Goal: Information Seeking & Learning: Learn about a topic

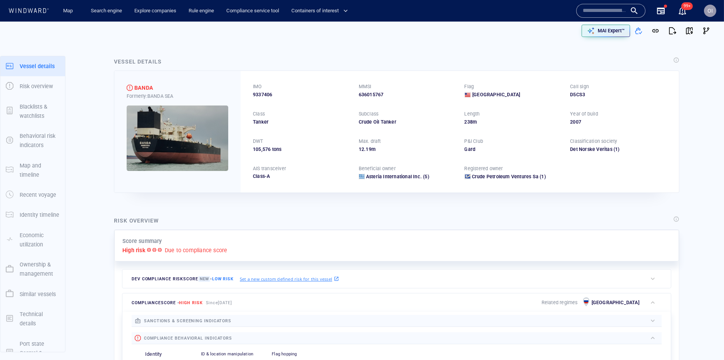
click at [369, 91] on div "636015767" at bounding box center [407, 94] width 97 height 7
copy div "636015767"
click at [690, 31] on span "button" at bounding box center [690, 31] width 8 height 8
click at [370, 89] on p "MMSI" at bounding box center [365, 86] width 13 height 7
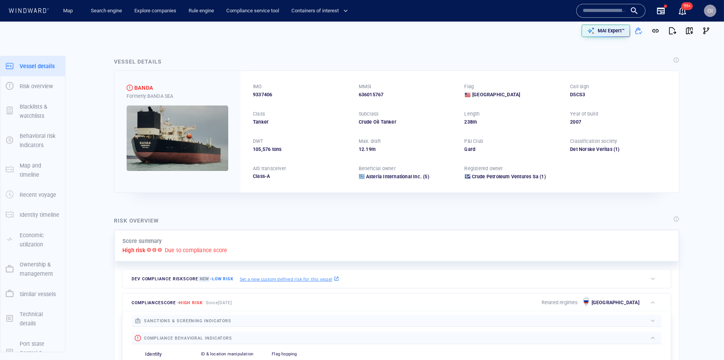
click at [370, 95] on div "636015767" at bounding box center [407, 94] width 97 height 7
copy div "636015767"
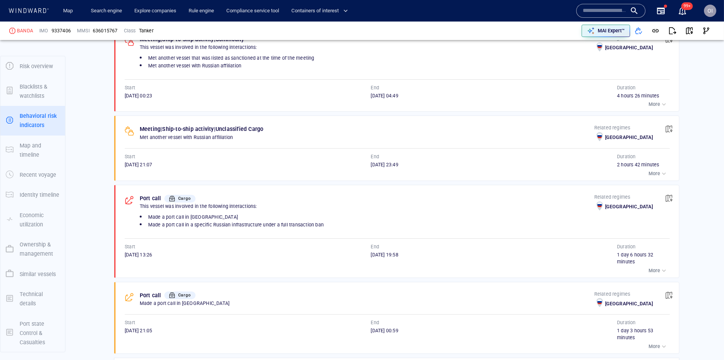
scroll to position [508, 0]
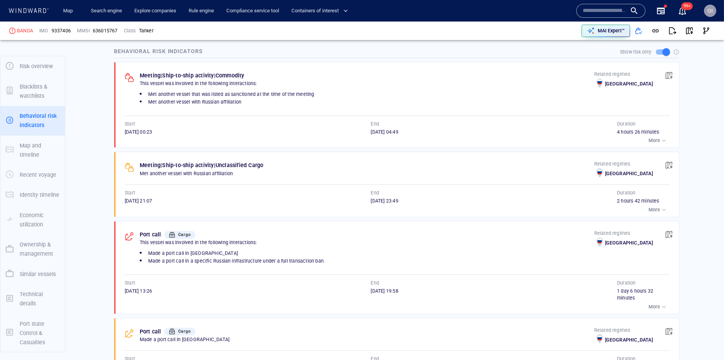
click at [595, 17] on div at bounding box center [610, 11] width 69 height 14
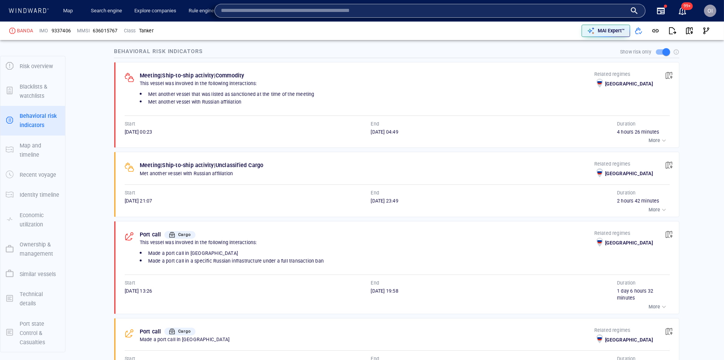
click at [596, 15] on input "text" at bounding box center [424, 11] width 406 height 12
click at [504, 23] on div "MAI Expert™" at bounding box center [538, 30] width 354 height 17
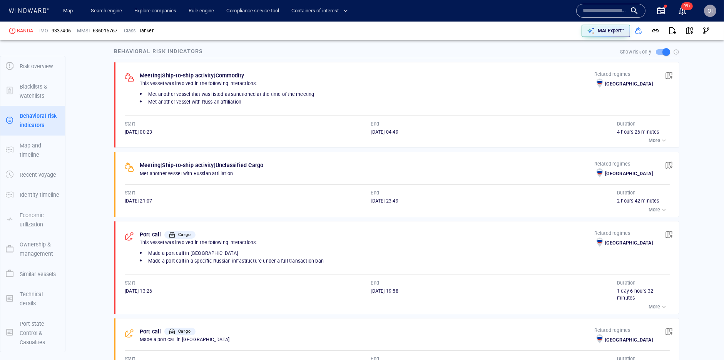
click at [587, 10] on input "text" at bounding box center [605, 11] width 44 height 12
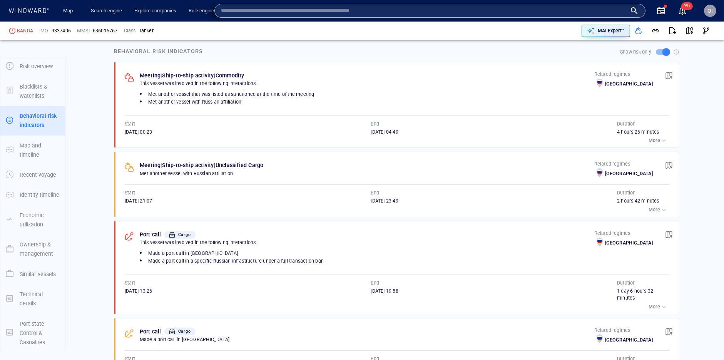
paste input "*********"
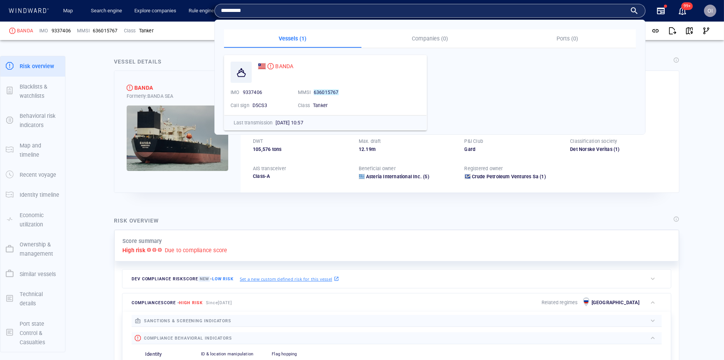
scroll to position [0, 0]
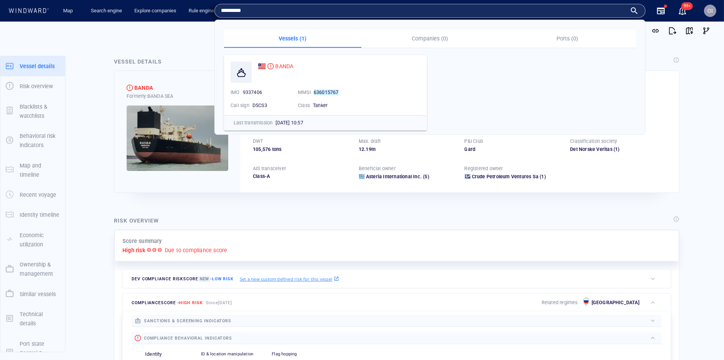
type input "*********"
click at [246, 217] on div "Risk overview" at bounding box center [396, 220] width 569 height 13
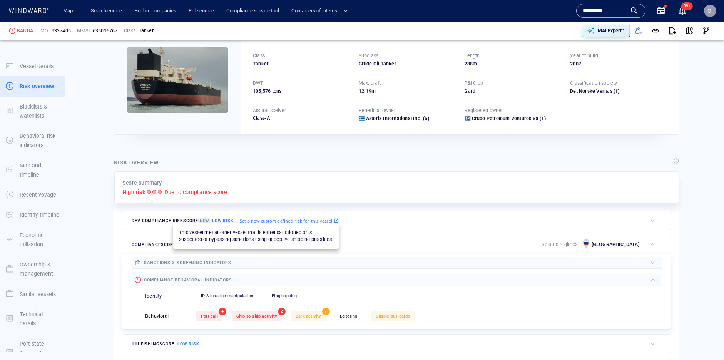
scroll to position [212, 0]
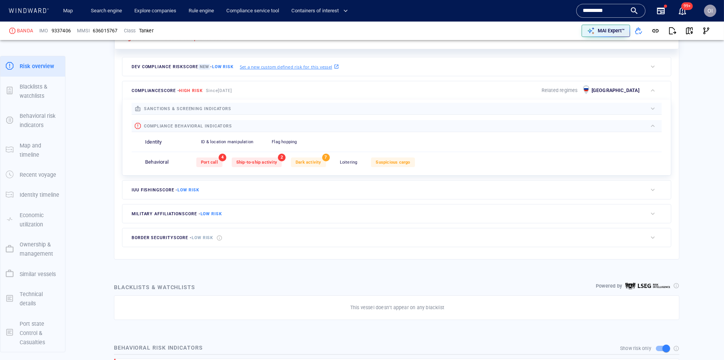
click at [264, 170] on div "Port call 4 Ship-to-ship activity 2 Dark activity 7 Loitering 0 Suspicious carg…" at bounding box center [428, 162] width 465 height 19
click at [266, 164] on span "Ship-to-ship activity" at bounding box center [256, 162] width 41 height 5
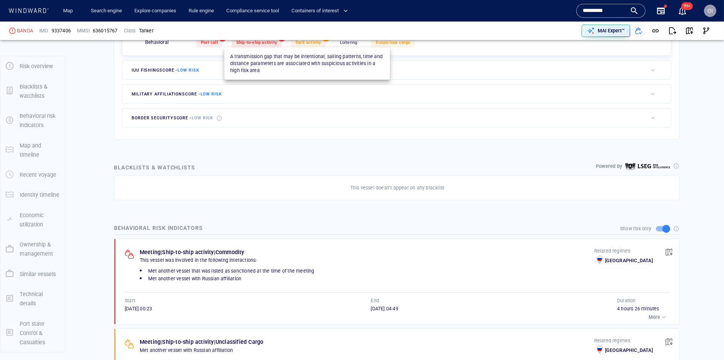
click at [311, 43] on span "Dark activity" at bounding box center [309, 42] width 26 height 5
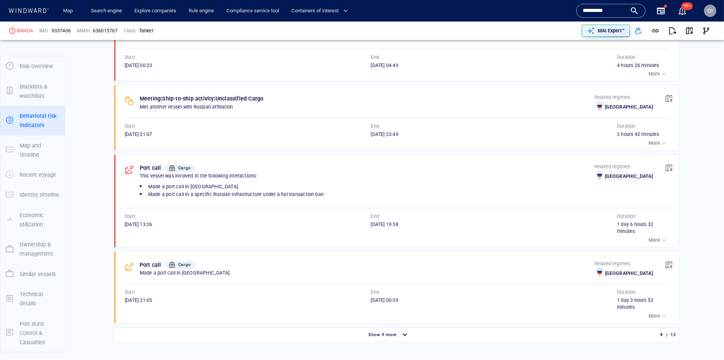
scroll to position [603, 0]
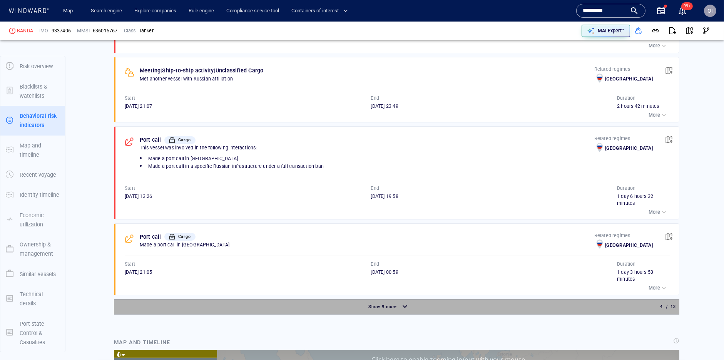
click at [370, 311] on div "Show 9 more" at bounding box center [383, 307] width 32 height 10
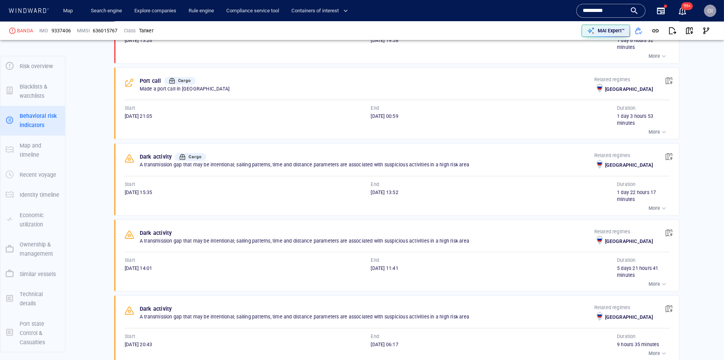
scroll to position [769, 0]
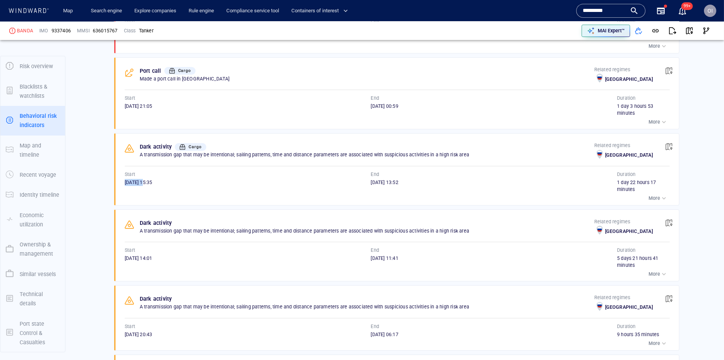
drag, startPoint x: 122, startPoint y: 184, endPoint x: 154, endPoint y: 184, distance: 31.2
click at [154, 184] on div "Dark activity Cargo A transmission gap that may be intentional; sailing pattern…" at bounding box center [399, 170] width 560 height 72
click at [373, 184] on span "22/02/2025 13:52" at bounding box center [384, 182] width 27 height 6
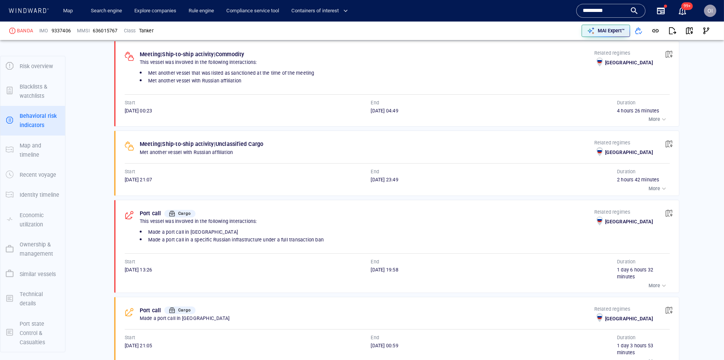
scroll to position [521, 0]
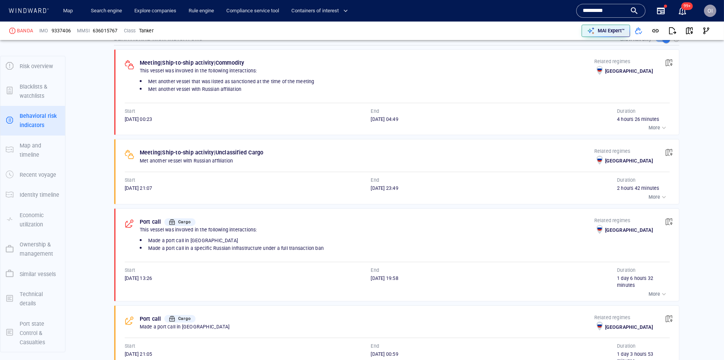
click at [657, 198] on p "More" at bounding box center [655, 197] width 12 height 7
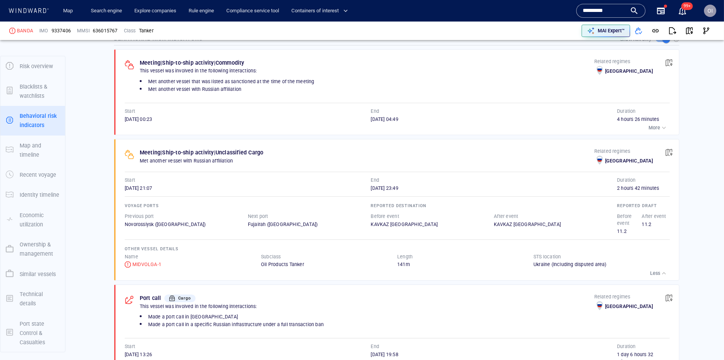
scroll to position [494, 0]
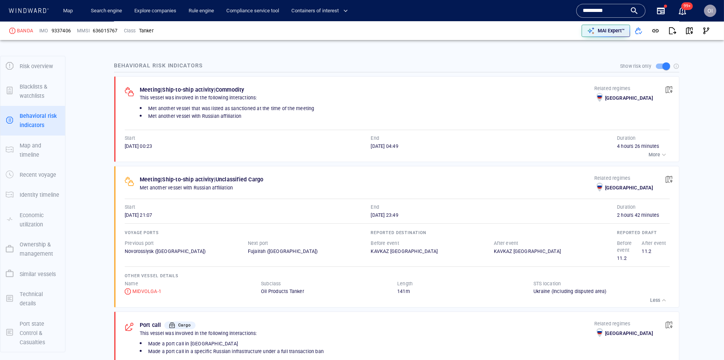
click at [60, 31] on span "9337406" at bounding box center [61, 30] width 19 height 7
copy span "9337406"
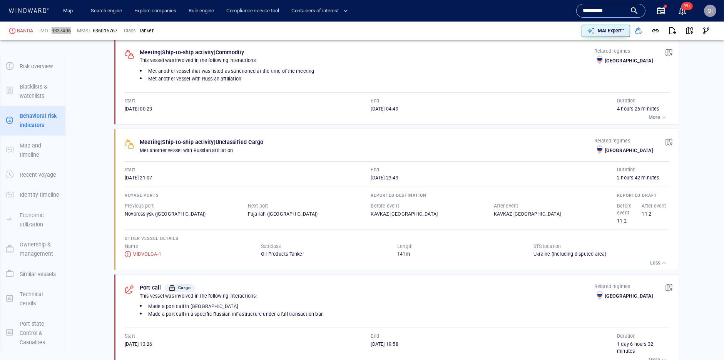
scroll to position [530, 0]
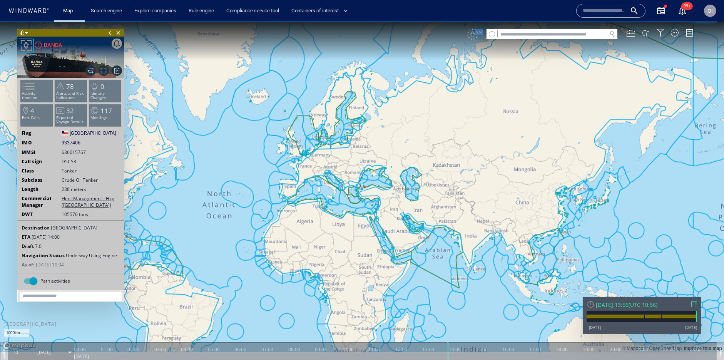
click at [697, 308] on div "Wed 27/08/2025 13:56 ( UTC 10:56 )" at bounding box center [642, 304] width 110 height 7
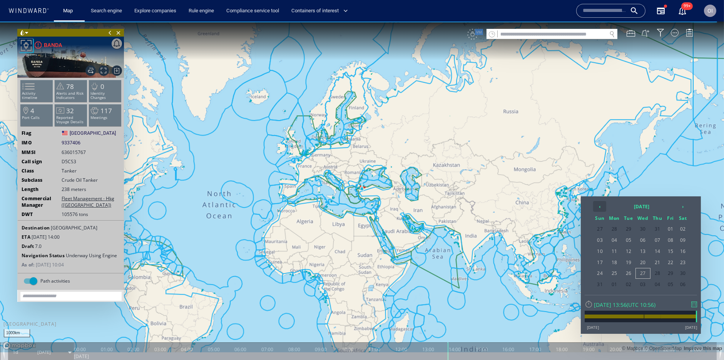
click at [602, 202] on th "‹" at bounding box center [599, 206] width 13 height 11
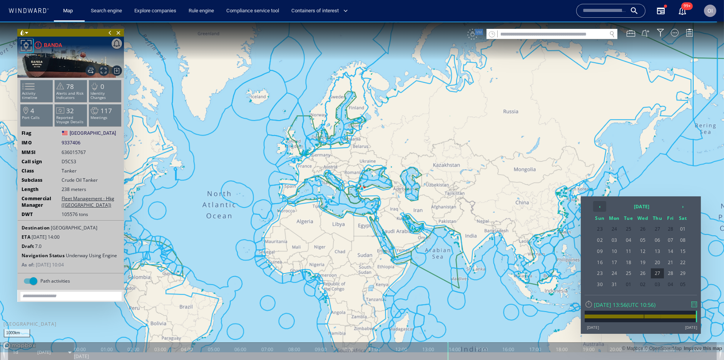
click at [602, 202] on th "‹" at bounding box center [599, 206] width 13 height 11
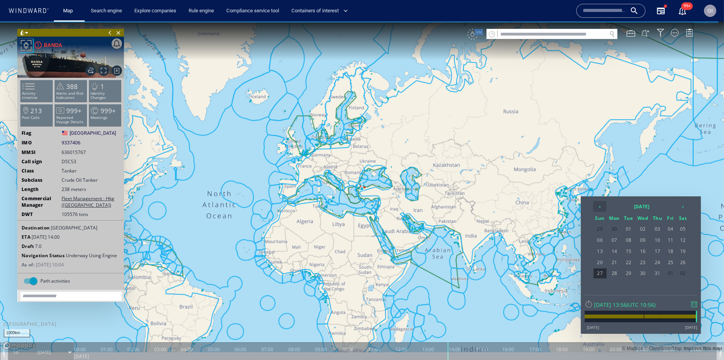
click at [602, 202] on th "‹" at bounding box center [599, 206] width 13 height 11
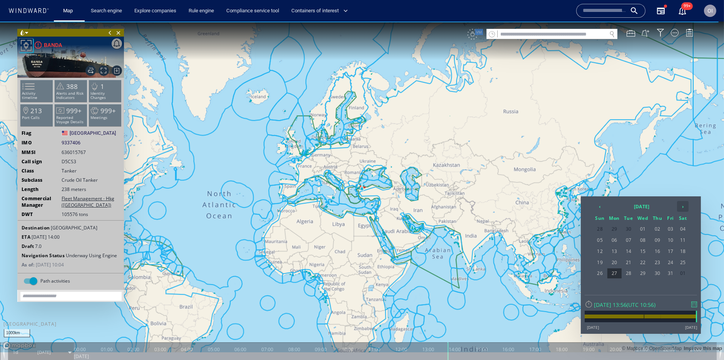
click at [678, 204] on th "›" at bounding box center [683, 206] width 12 height 11
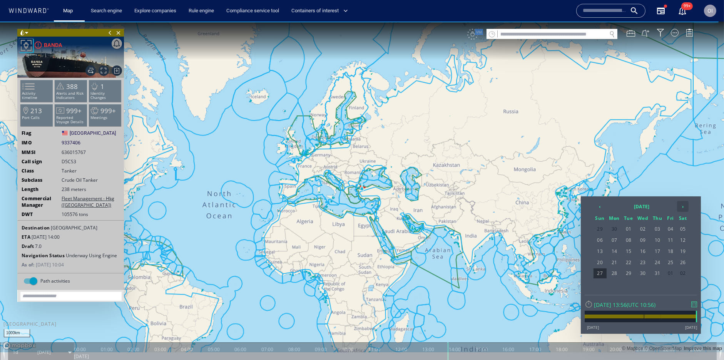
click at [678, 204] on th "›" at bounding box center [683, 206] width 12 height 11
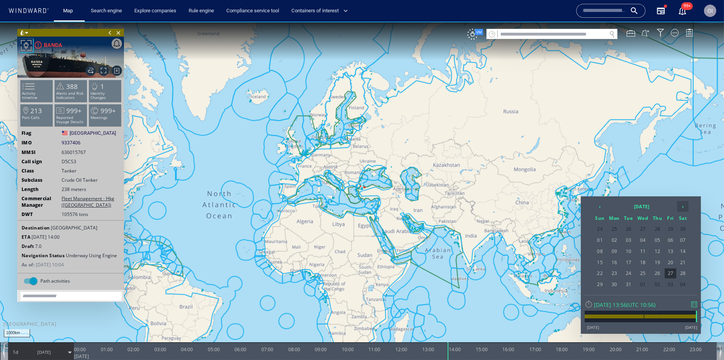
click at [678, 204] on th "›" at bounding box center [683, 206] width 12 height 11
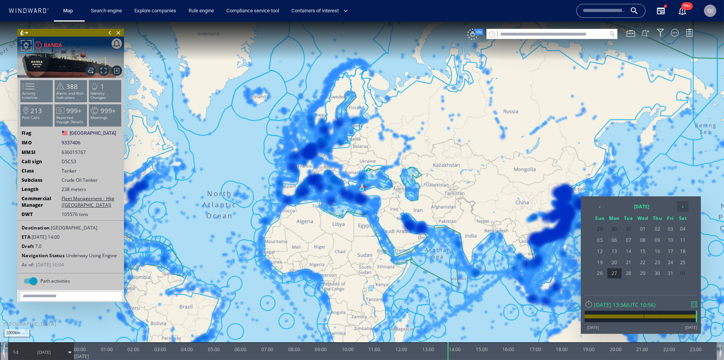
click at [678, 204] on th "›" at bounding box center [683, 206] width 12 height 11
click at [666, 249] on span "14" at bounding box center [671, 251] width 12 height 10
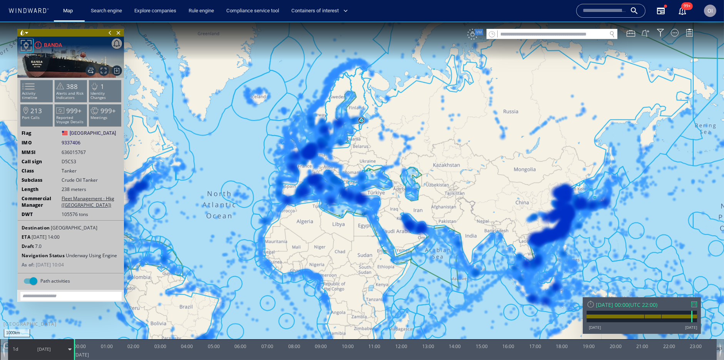
click at [475, 39] on div "VM" at bounding box center [472, 34] width 11 height 11
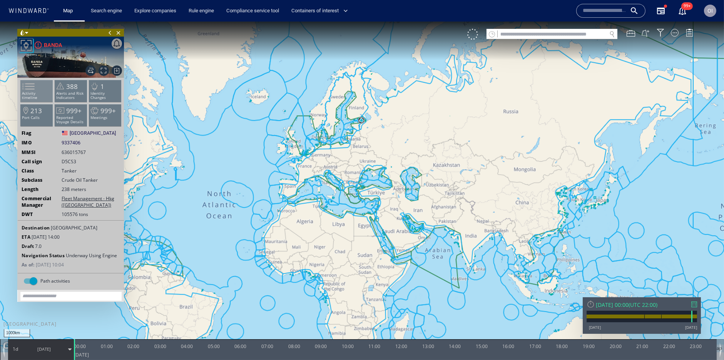
click at [41, 86] on li "Activity timeline" at bounding box center [36, 91] width 33 height 22
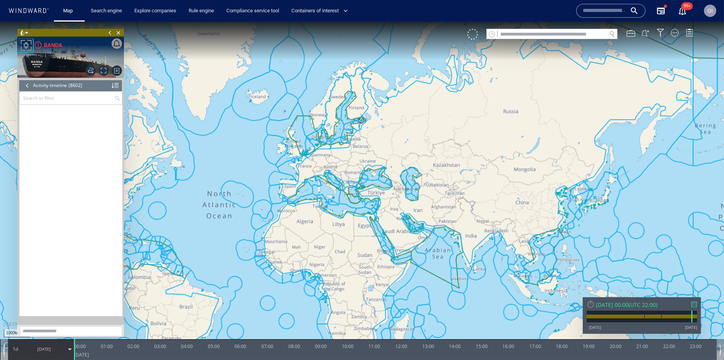
scroll to position [166255, 0]
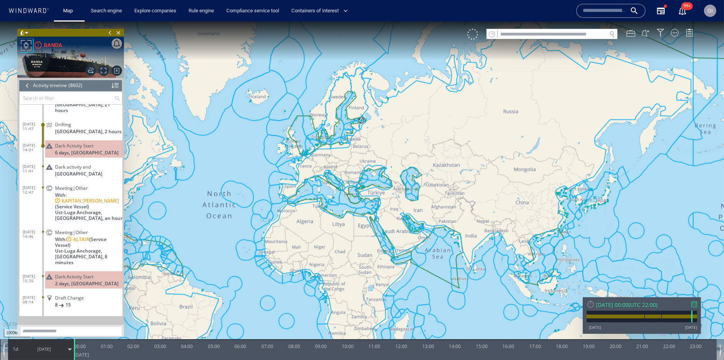
click at [85, 143] on span "Dark Activity Start" at bounding box center [74, 146] width 38 height 6
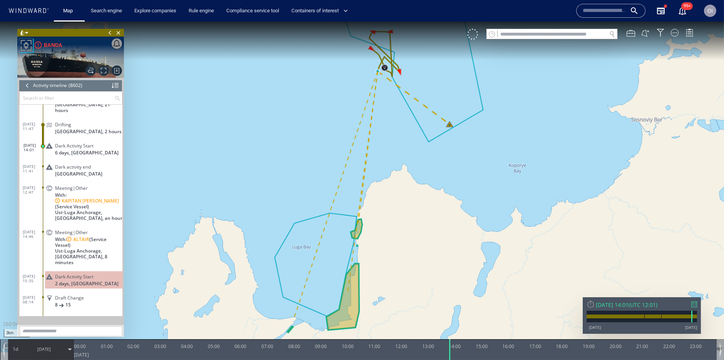
click at [577, 37] on input "text" at bounding box center [552, 34] width 109 height 10
paste input "*********"
type input "*********"
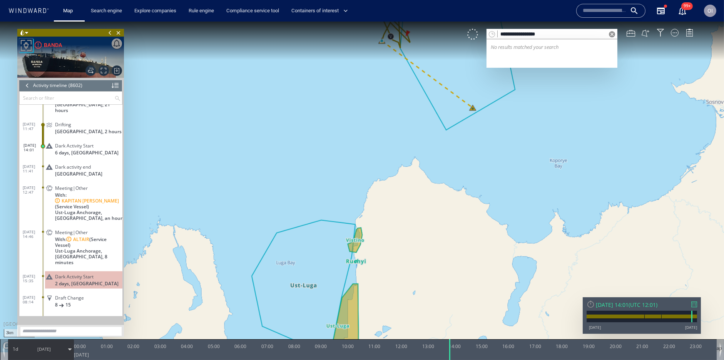
drag, startPoint x: 525, startPoint y: 34, endPoint x: 571, endPoint y: 40, distance: 46.6
click at [525, 34] on input "**********" at bounding box center [552, 34] width 109 height 10
type input "**********"
click at [587, 74] on canvas "Map" at bounding box center [362, 187] width 724 height 331
click at [564, 84] on canvas "Map" at bounding box center [362, 187] width 724 height 331
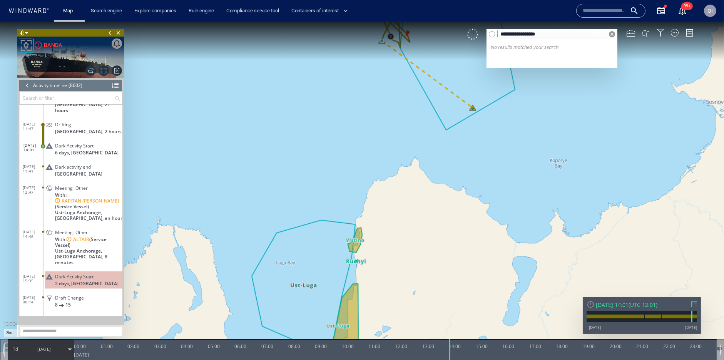
click at [574, 32] on input "**********" at bounding box center [552, 34] width 109 height 10
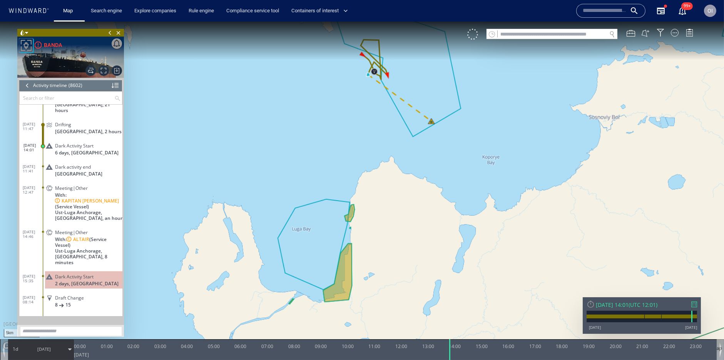
click at [698, 306] on div "Fri 14/02/2025 14:01 ( UTC 12:01 ) 25/12/12 27/08/25" at bounding box center [642, 315] width 118 height 37
click at [695, 306] on div at bounding box center [694, 304] width 6 height 6
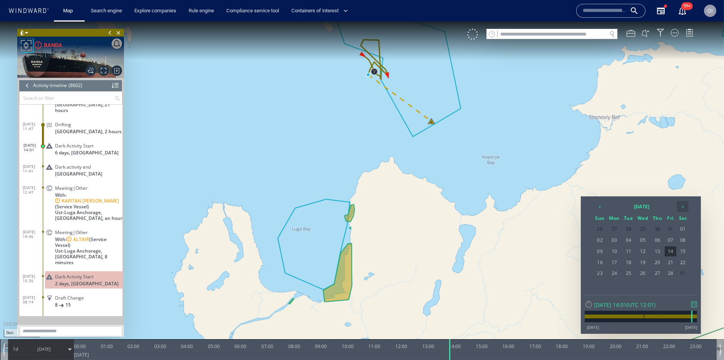
click at [685, 205] on th "›" at bounding box center [683, 206] width 12 height 11
click at [677, 249] on span "14" at bounding box center [683, 251] width 12 height 10
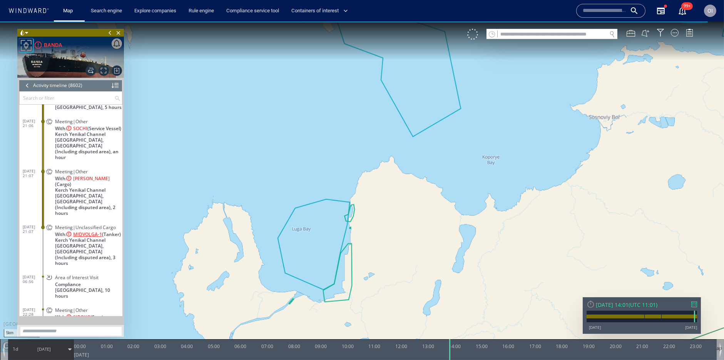
scroll to position [175622, 0]
click at [76, 236] on span "Kerch Yenikal Channel South East Anchorage, Ukraine (Including disputed area), …" at bounding box center [88, 250] width 67 height 29
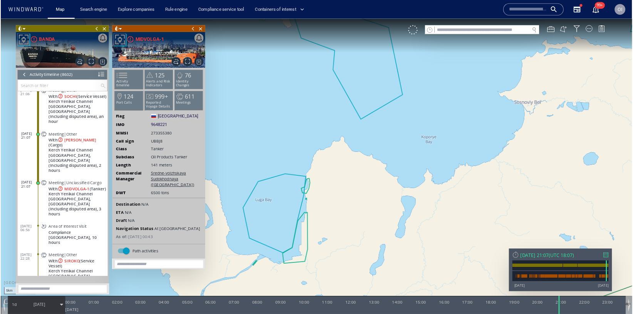
scroll to position [175634, 0]
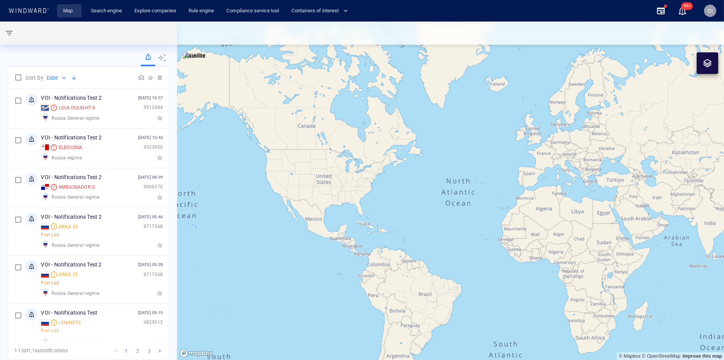
click at [64, 10] on link "Map" at bounding box center [69, 10] width 18 height 13
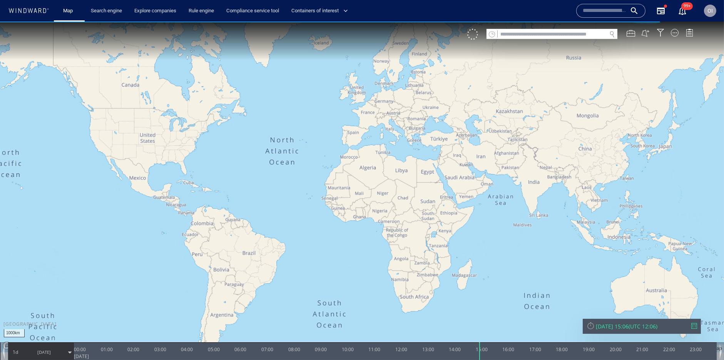
click at [532, 38] on input "text" at bounding box center [552, 34] width 109 height 10
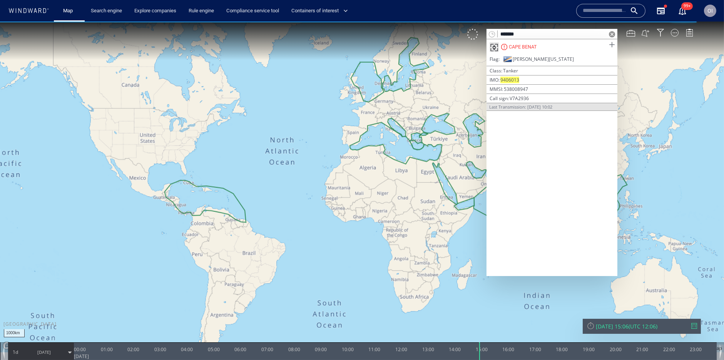
click at [613, 46] on span at bounding box center [612, 45] width 10 height 10
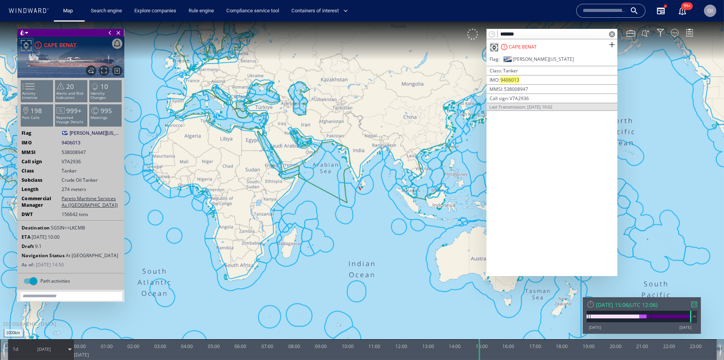
click at [241, 85] on canvas "Map" at bounding box center [362, 187] width 724 height 331
click at [40, 83] on li "Activity timeline" at bounding box center [37, 91] width 33 height 22
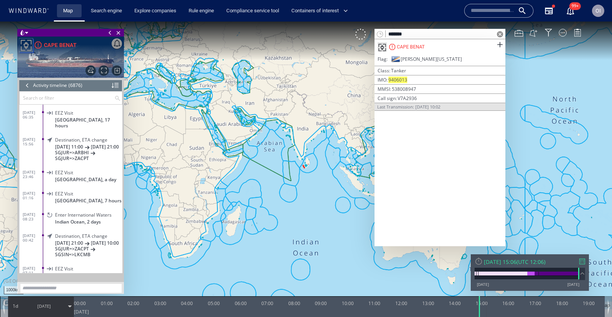
scroll to position [145359, 0]
click at [454, 35] on input "*******" at bounding box center [440, 34] width 109 height 10
paste input "text"
type input "******"
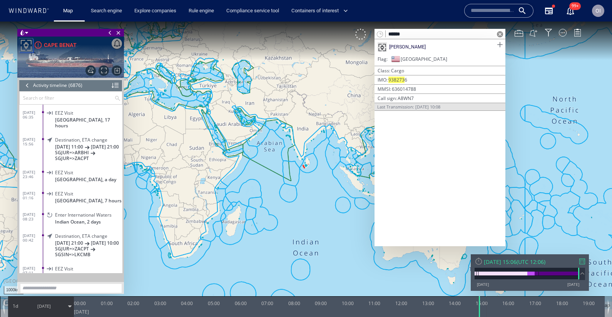
click at [499, 46] on span at bounding box center [500, 45] width 10 height 10
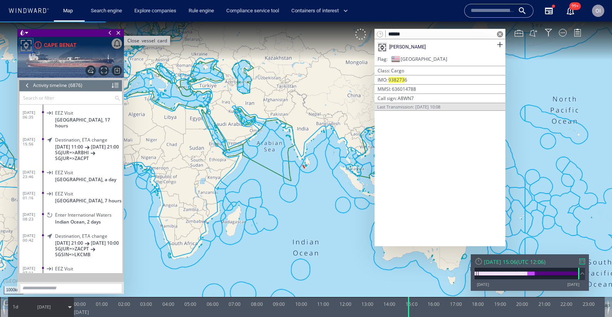
click at [120, 33] on span "Close vessel card" at bounding box center [118, 33] width 8 height 8
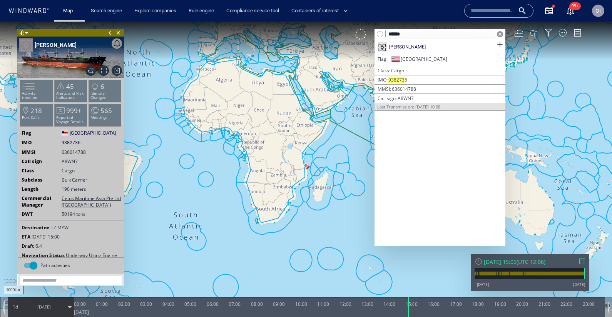
click at [441, 33] on input "******" at bounding box center [440, 34] width 109 height 10
click at [47, 89] on li "Activity timeline" at bounding box center [36, 91] width 33 height 22
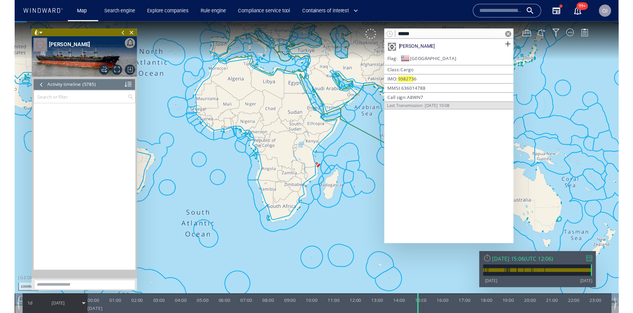
scroll to position [122305, 0]
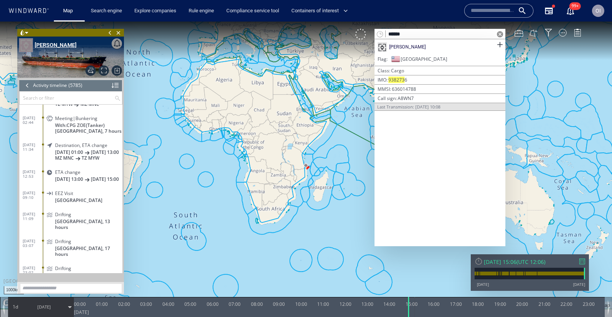
click at [50, 43] on div "[PERSON_NAME]" at bounding box center [56, 44] width 42 height 9
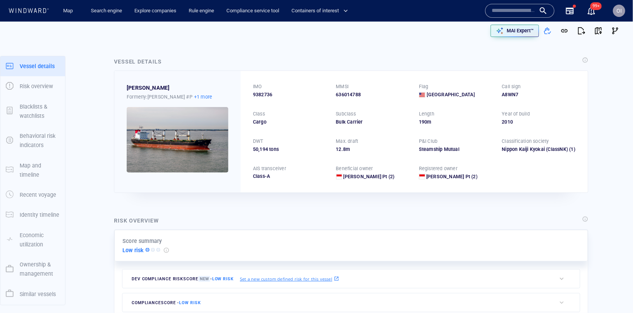
click at [194, 98] on p "+1 more" at bounding box center [203, 97] width 18 height 8
click at [224, 91] on div at bounding box center [316, 156] width 633 height 313
click at [513, 2] on div "Name N/A IMO MMSI Call sign N/A Class N/A No positional data 99+" at bounding box center [542, 10] width 126 height 31
click at [508, 13] on input "text" at bounding box center [514, 11] width 44 height 12
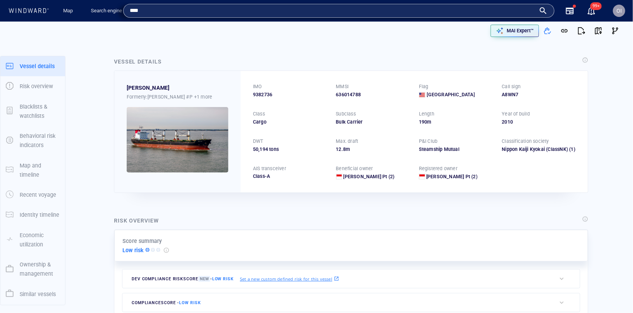
type input "*****"
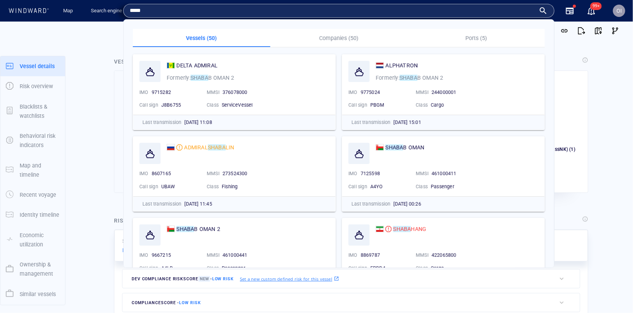
click at [380, 11] on input "*****" at bounding box center [333, 11] width 406 height 12
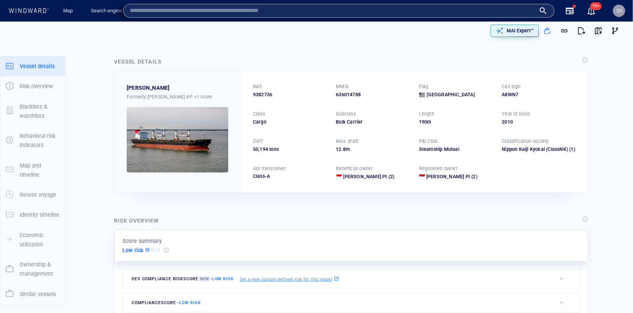
click at [519, 8] on input "text" at bounding box center [333, 11] width 406 height 12
paste input "*******"
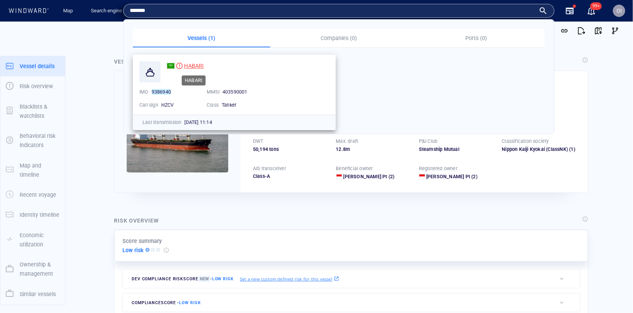
type input "*******"
click at [199, 64] on span "HABARI" at bounding box center [194, 66] width 20 height 6
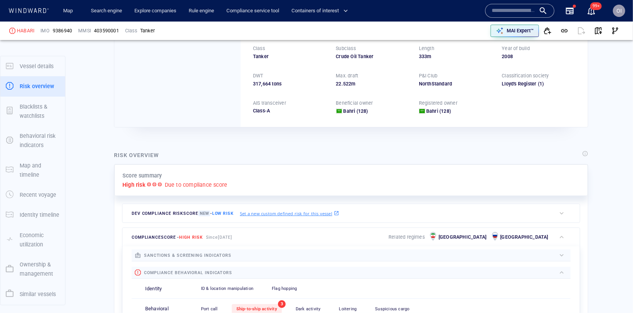
scroll to position [20, 0]
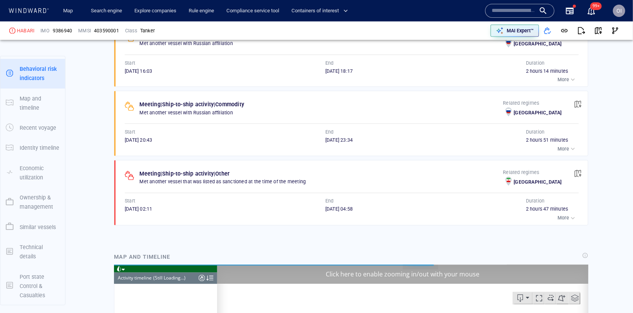
scroll to position [13323, 0]
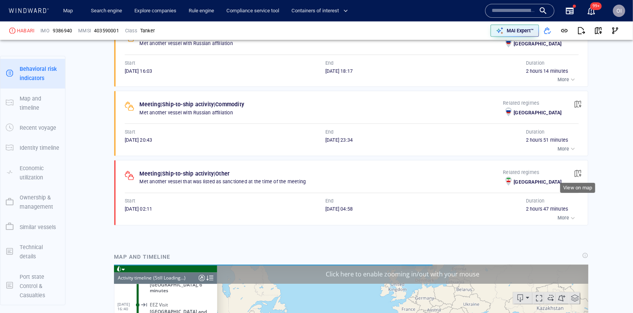
click at [581, 170] on span "button" at bounding box center [578, 174] width 8 height 8
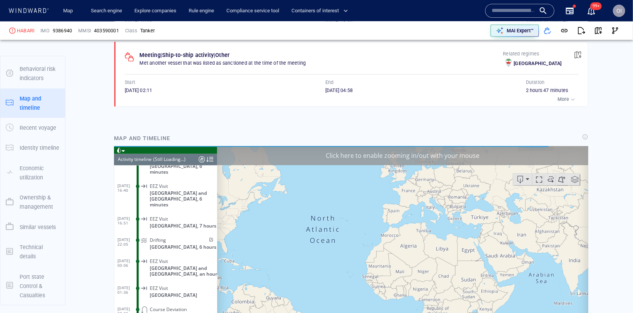
scroll to position [13388, 0]
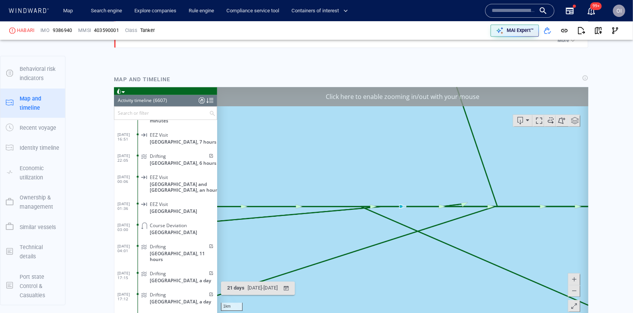
scroll to position [735, 0]
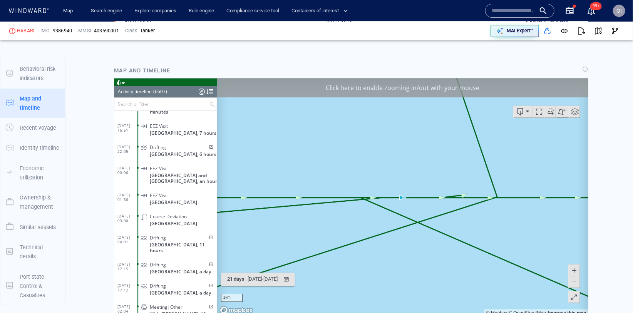
click at [576, 283] on span at bounding box center [574, 282] width 8 height 12
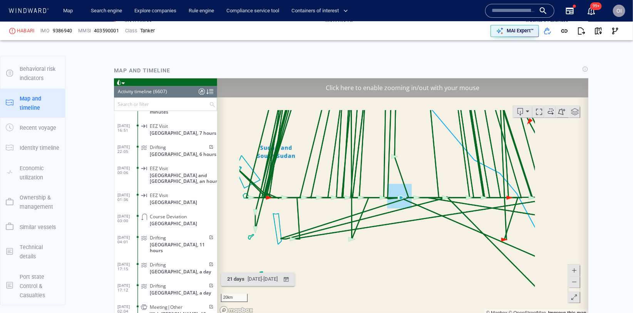
click at [576, 283] on span at bounding box center [574, 282] width 8 height 12
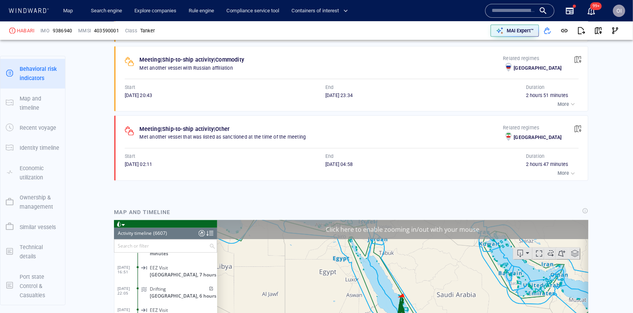
scroll to position [593, 0]
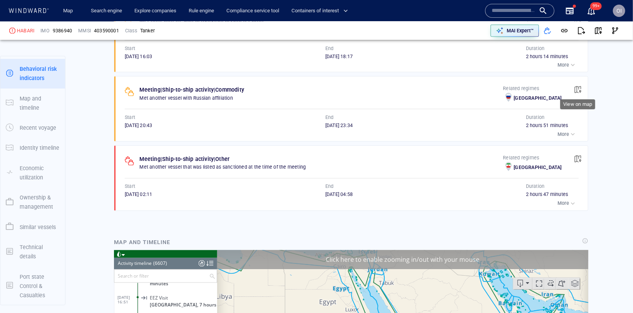
click at [579, 86] on span "button" at bounding box center [578, 90] width 8 height 8
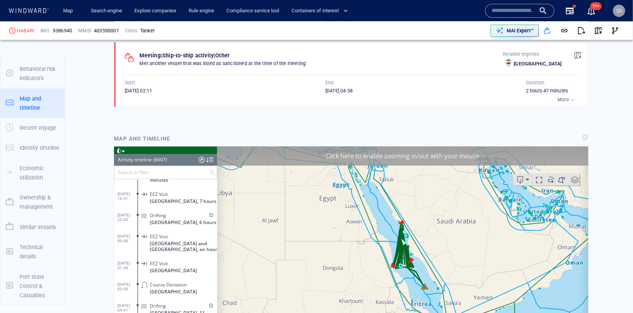
scroll to position [667, 0]
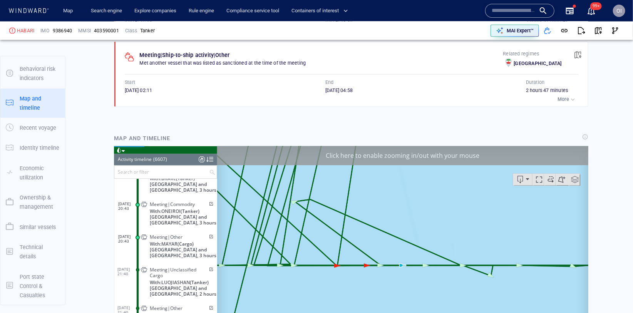
scroll to position [722, 0]
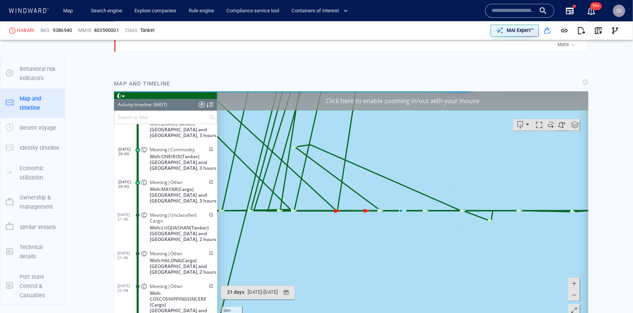
click at [576, 296] on span at bounding box center [574, 295] width 8 height 12
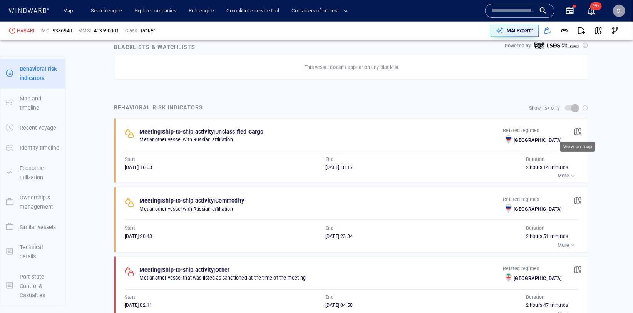
click at [579, 130] on span "button" at bounding box center [578, 132] width 8 height 8
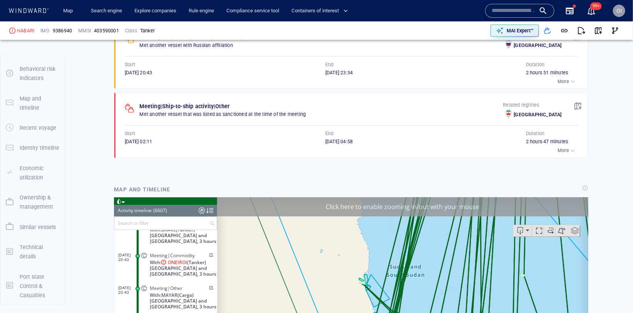
scroll to position [667, 0]
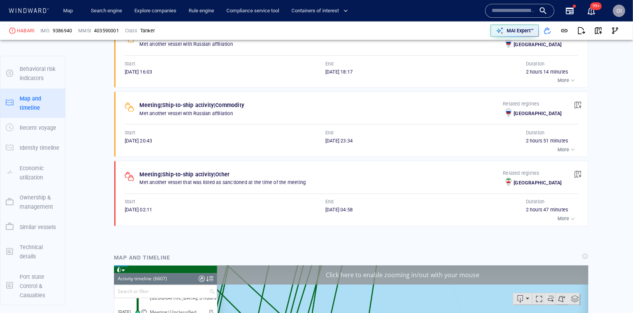
scroll to position [418, 0]
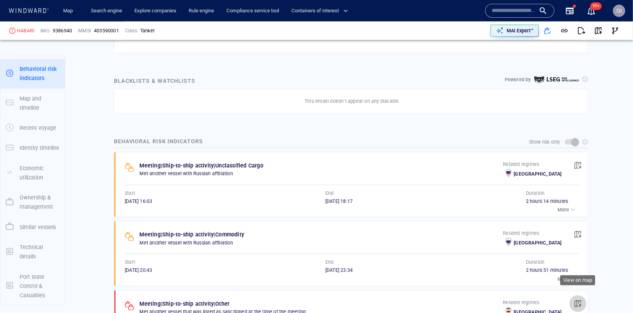
click at [578, 300] on span "button" at bounding box center [578, 304] width 8 height 8
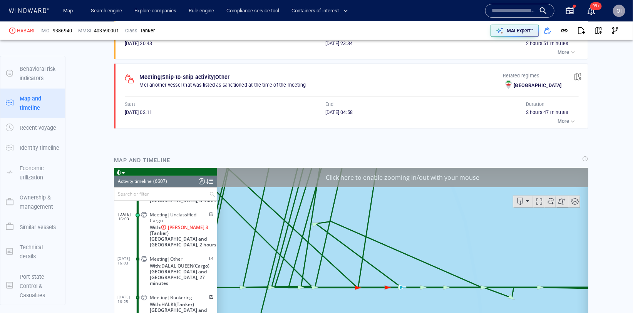
scroll to position [667, 0]
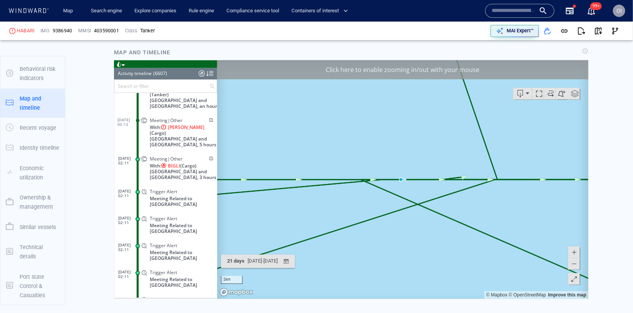
scroll to position [759, 0]
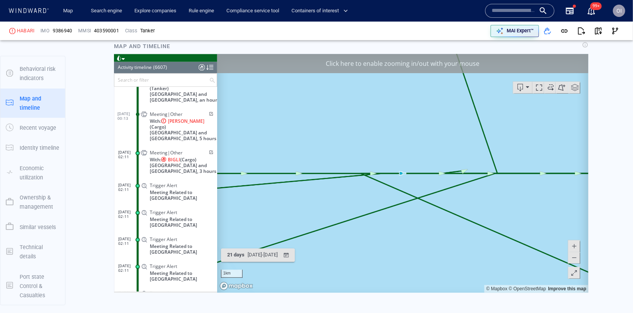
click at [576, 258] on span at bounding box center [574, 257] width 8 height 12
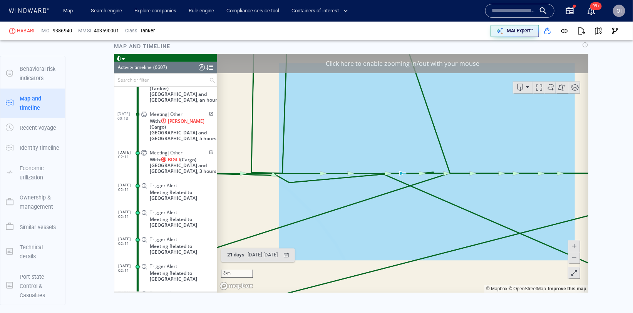
click at [576, 258] on span at bounding box center [574, 257] width 8 height 12
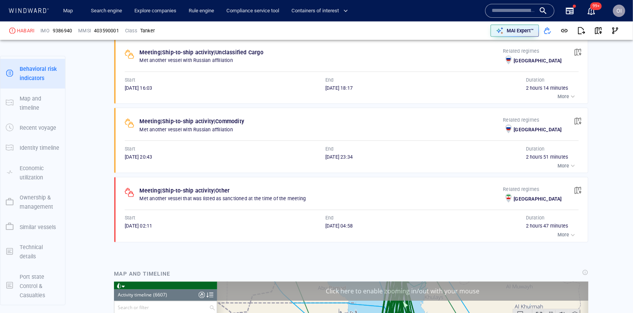
click at [575, 117] on span "button" at bounding box center [578, 121] width 8 height 8
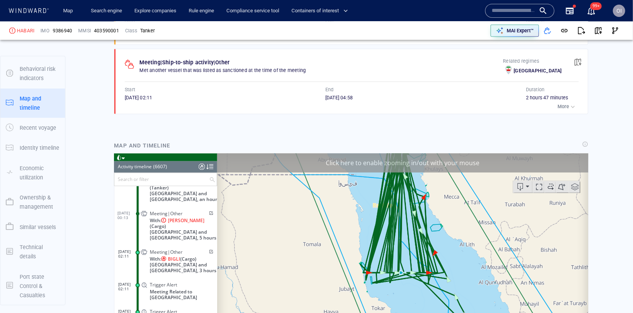
scroll to position [667, 0]
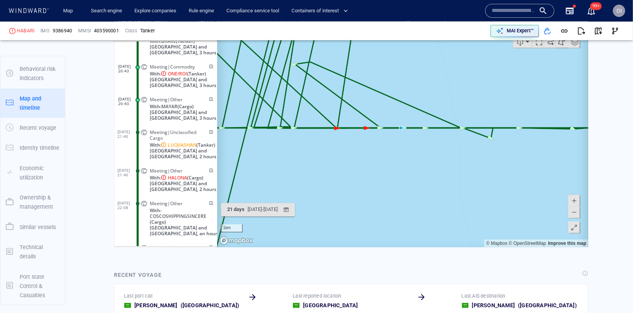
click at [575, 215] on span at bounding box center [574, 212] width 8 height 12
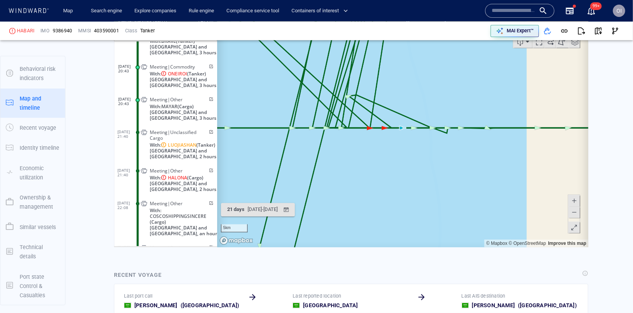
click at [575, 215] on span at bounding box center [574, 212] width 8 height 12
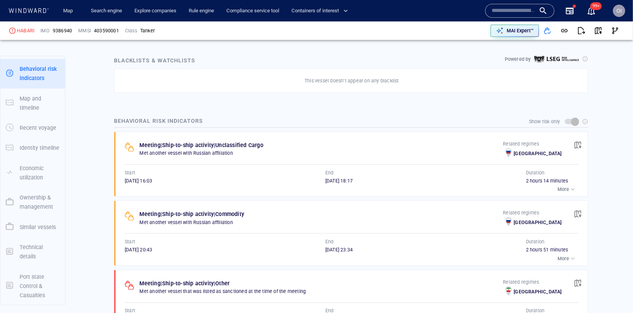
scroll to position [496, 0]
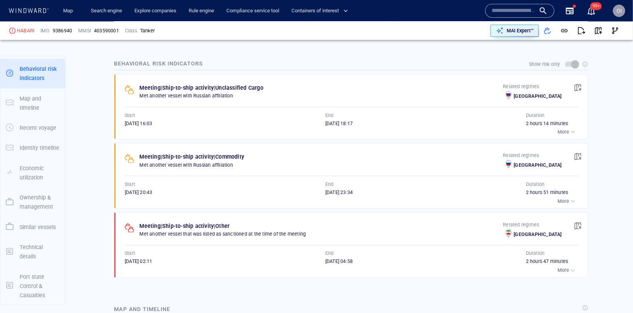
click at [509, 9] on input "text" at bounding box center [514, 11] width 44 height 12
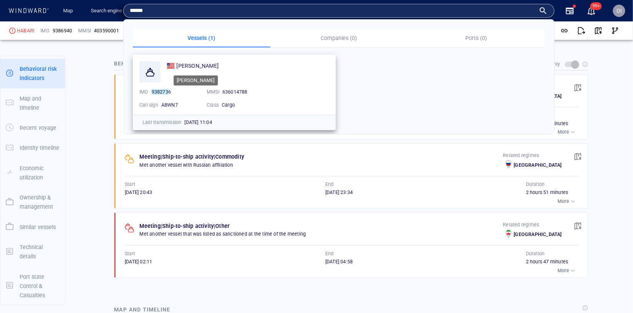
type input "******"
drag, startPoint x: 207, startPoint y: 65, endPoint x: 177, endPoint y: 66, distance: 30.8
click at [177, 66] on div "ERLYNE" at bounding box center [248, 65] width 162 height 9
copy span "ERLYNE"
click at [118, 143] on div "Meeting | Ship-to-ship activity | Commodity Met another vessel with Russian aff…" at bounding box center [351, 175] width 474 height 65
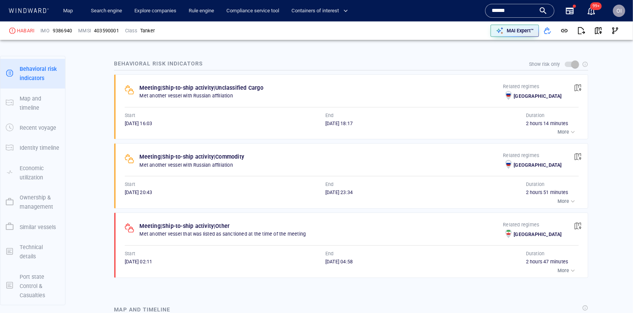
click at [565, 267] on p "More" at bounding box center [563, 270] width 12 height 7
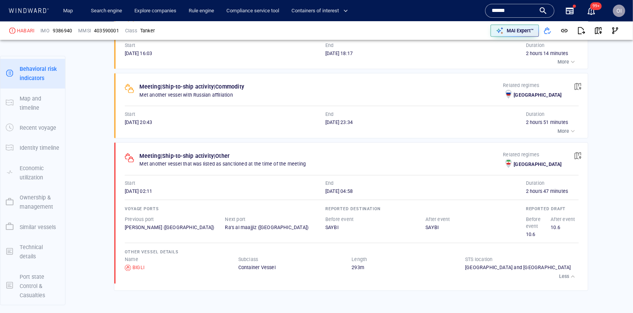
scroll to position [580, 0]
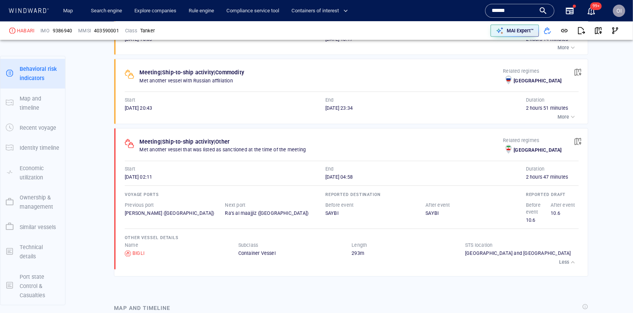
click at [581, 140] on span "button" at bounding box center [578, 142] width 8 height 8
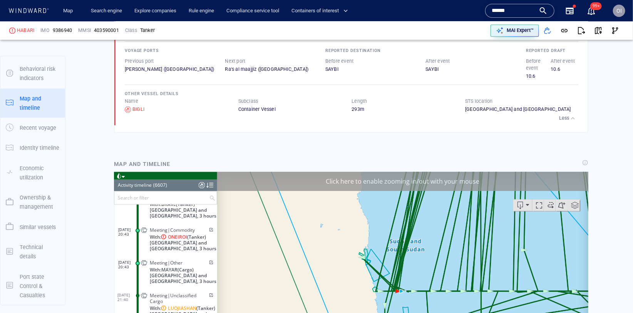
scroll to position [744, 0]
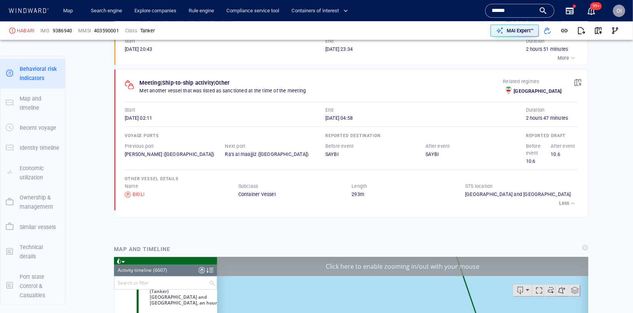
scroll to position [619, 0]
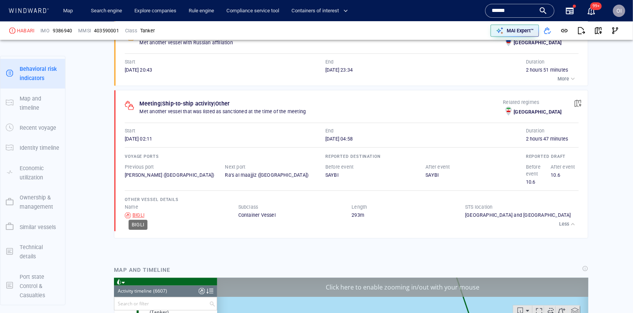
click at [134, 212] on div "BIGLI" at bounding box center [138, 215] width 12 height 7
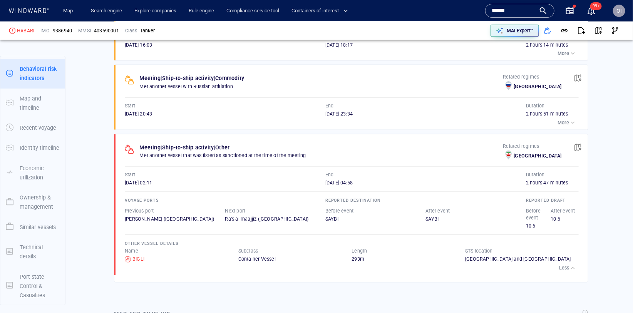
scroll to position [569, 0]
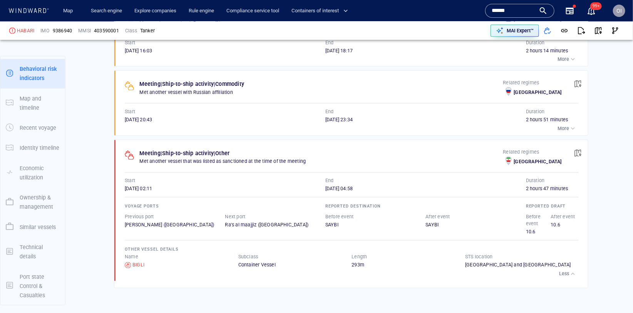
click at [569, 125] on p "More" at bounding box center [563, 128] width 12 height 7
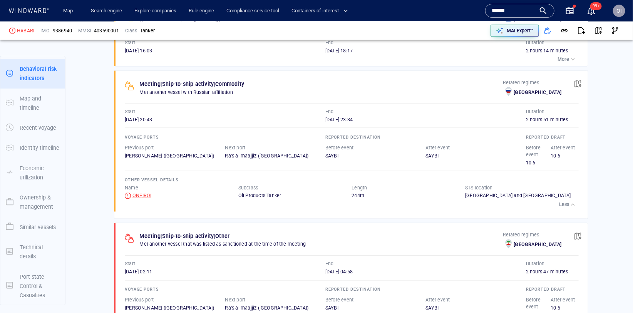
click at [133, 192] on div "ONEIROI" at bounding box center [141, 195] width 19 height 7
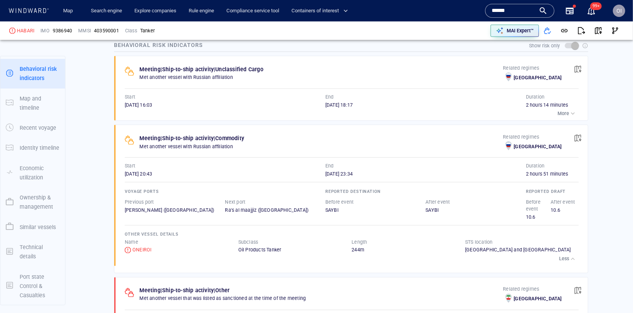
scroll to position [509, 0]
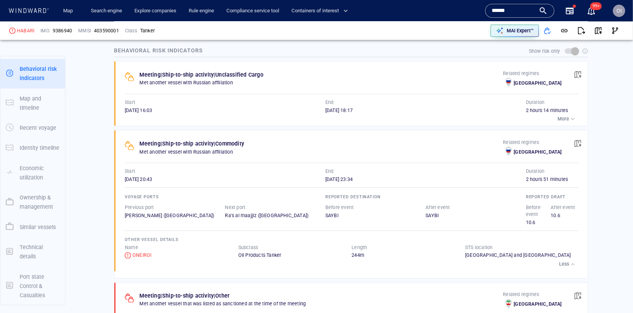
click at [572, 115] on div "button" at bounding box center [573, 119] width 8 height 8
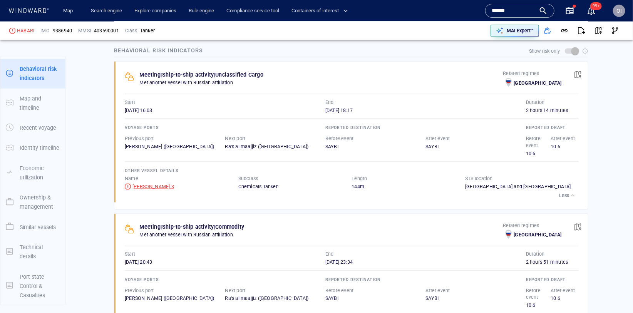
click at [144, 183] on div "[PERSON_NAME] 3" at bounding box center [153, 186] width 42 height 7
